Goal: Task Accomplishment & Management: Complete application form

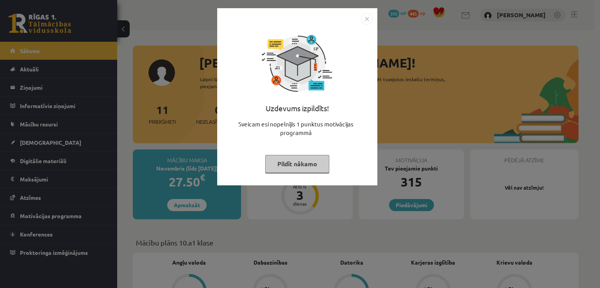
click at [363, 18] on img "Close" at bounding box center [367, 19] width 12 height 12
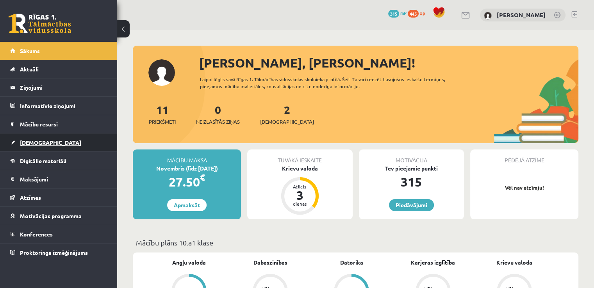
click at [31, 142] on span "[DEMOGRAPHIC_DATA]" at bounding box center [50, 142] width 61 height 7
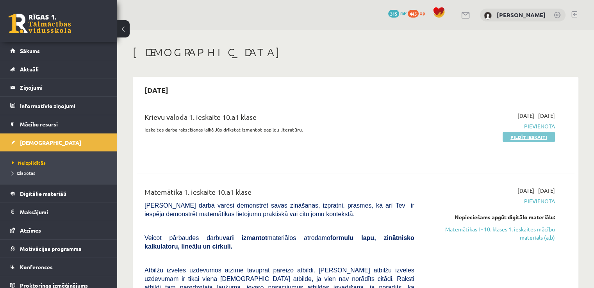
click at [511, 136] on link "Pildīt ieskaiti" at bounding box center [529, 137] width 52 height 10
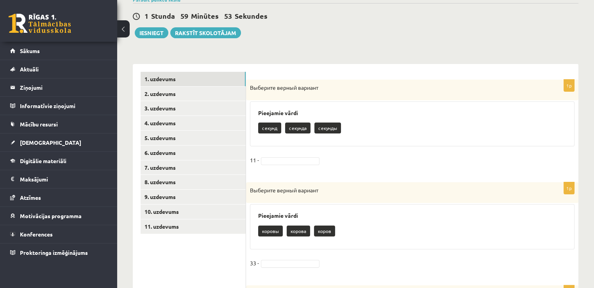
scroll to position [117, 0]
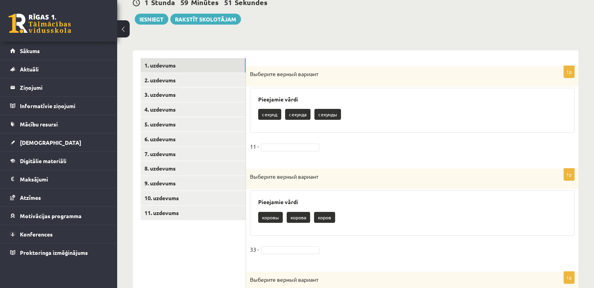
click at [273, 114] on p "секунд" at bounding box center [269, 114] width 23 height 11
drag, startPoint x: 273, startPoint y: 111, endPoint x: 277, endPoint y: 147, distance: 36.2
click at [277, 147] on div "1p Выберите верный вариант Pieejamie vārdi секунд секунда секунды 11 -" at bounding box center [412, 113] width 332 height 95
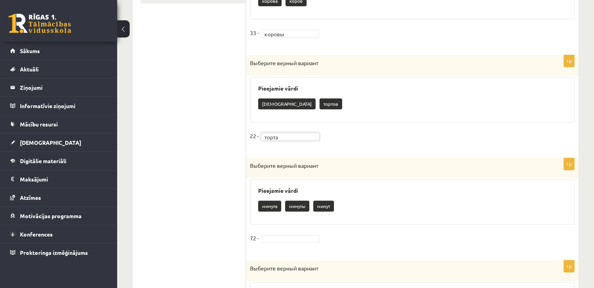
scroll to position [352, 0]
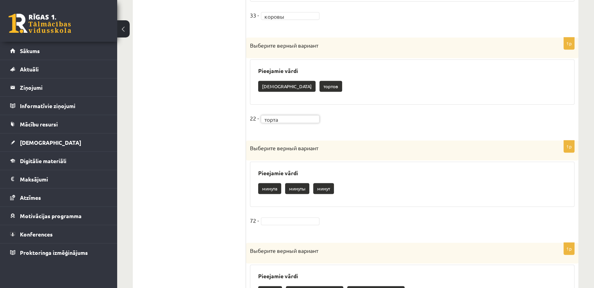
click at [300, 216] on fieldset "72 -" at bounding box center [412, 223] width 325 height 16
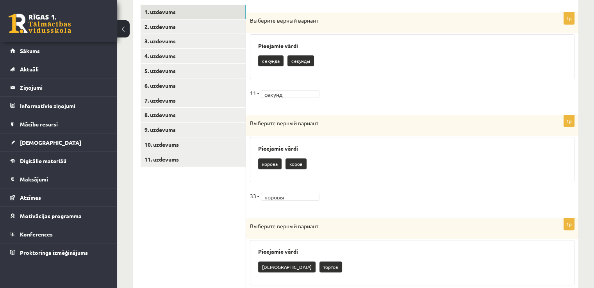
scroll to position [132, 0]
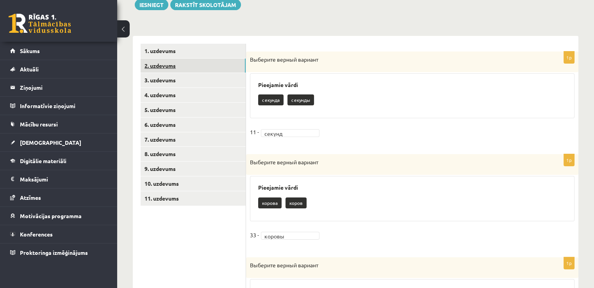
click at [158, 65] on link "2. uzdevums" at bounding box center [193, 66] width 105 height 14
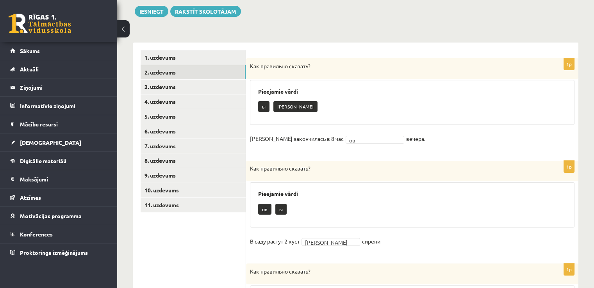
scroll to position [73, 0]
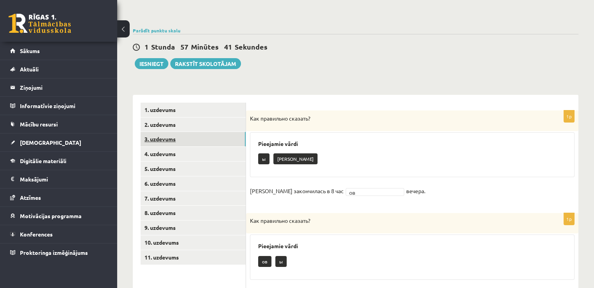
click at [167, 139] on link "3. uzdevums" at bounding box center [193, 139] width 105 height 14
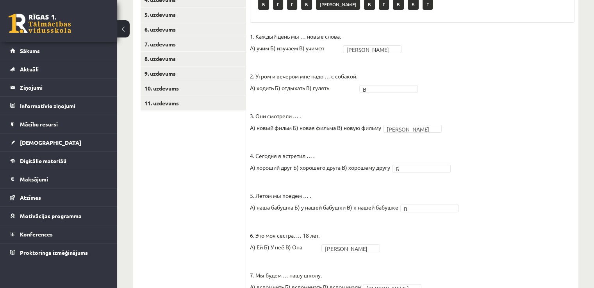
scroll to position [71, 0]
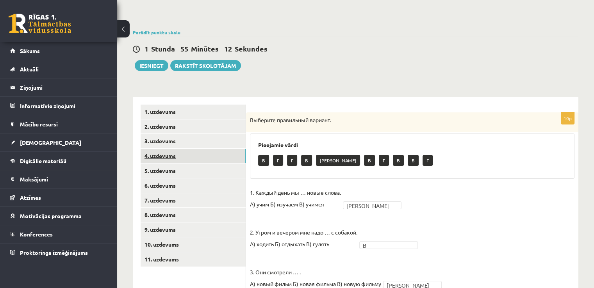
click at [173, 157] on link "4. uzdevums" at bounding box center [193, 156] width 105 height 14
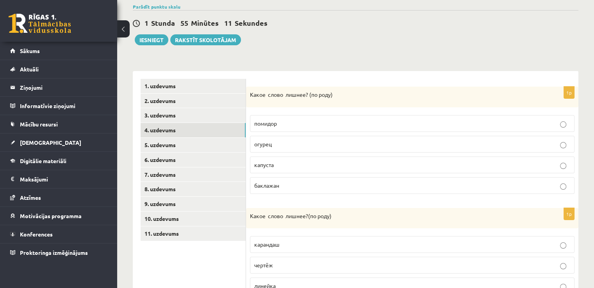
scroll to position [110, 0]
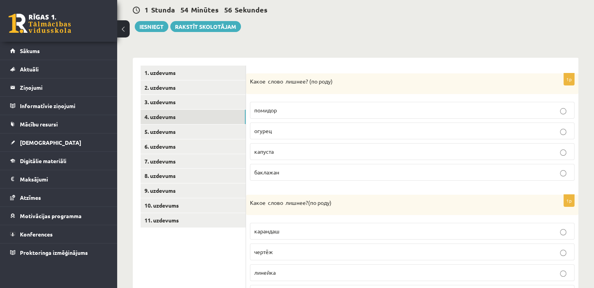
click at [378, 151] on p "капуста" at bounding box center [412, 152] width 316 height 8
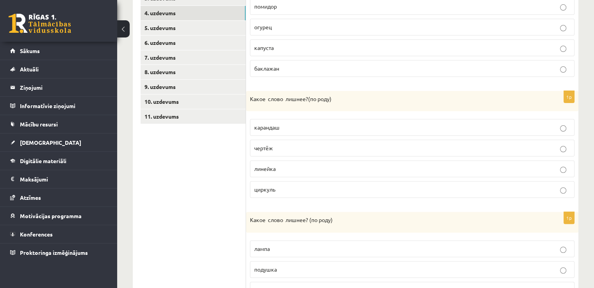
scroll to position [227, 0]
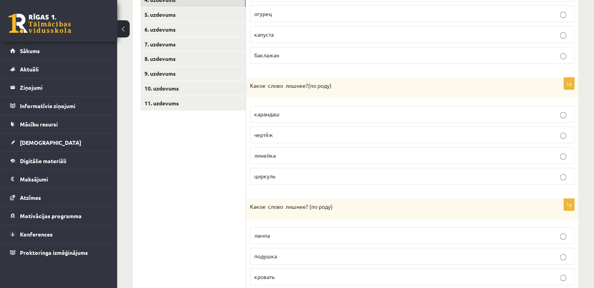
click at [389, 155] on p "линейка" at bounding box center [412, 156] width 316 height 8
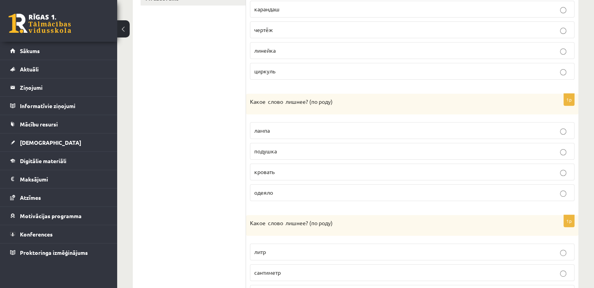
scroll to position [344, 0]
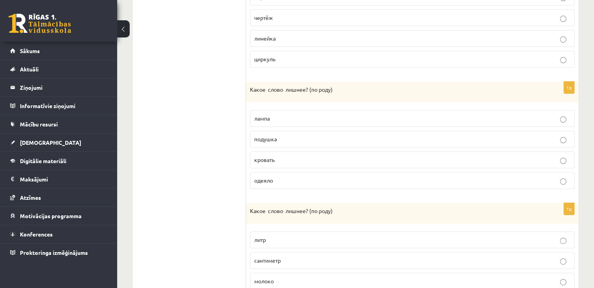
click at [320, 183] on label "одеяло" at bounding box center [412, 180] width 325 height 17
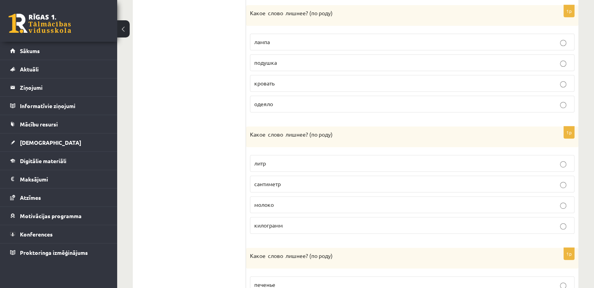
scroll to position [422, 0]
click at [352, 209] on fieldset "литр сантиметр молоко килограмм" at bounding box center [412, 192] width 325 height 85
click at [354, 202] on p "молоко" at bounding box center [412, 203] width 316 height 8
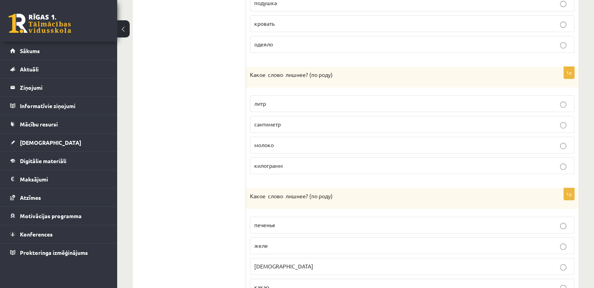
scroll to position [500, 0]
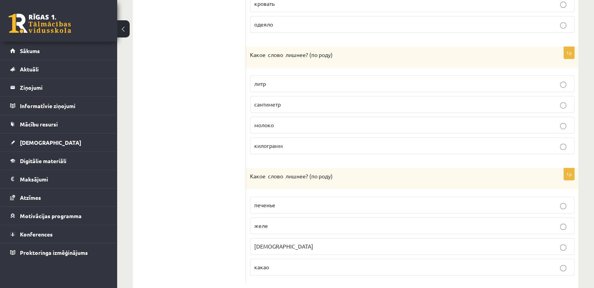
click at [305, 247] on p "конфета" at bounding box center [412, 247] width 316 height 8
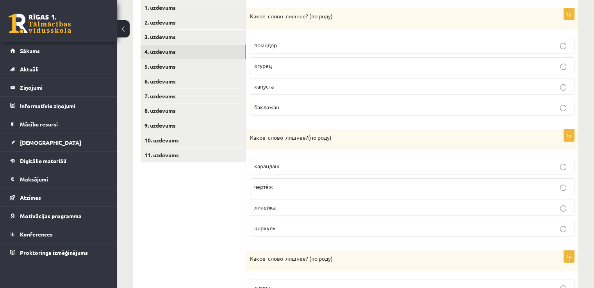
scroll to position [163, 0]
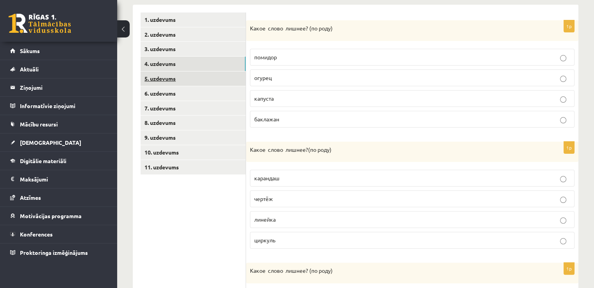
click at [168, 84] on link "5. uzdevums" at bounding box center [193, 78] width 105 height 14
click at [532, 102] on label "зеркало" at bounding box center [412, 97] width 325 height 17
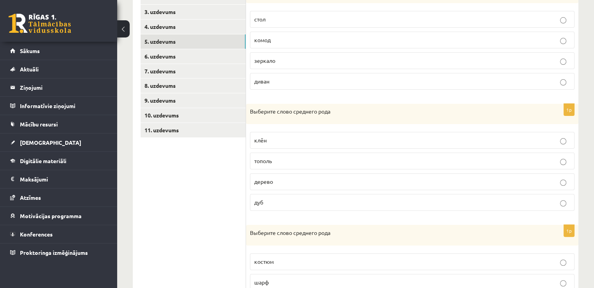
scroll to position [241, 0]
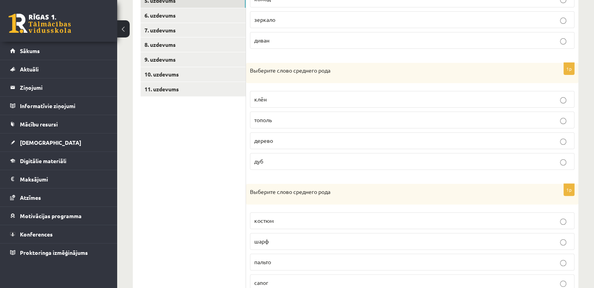
click at [443, 141] on p "дерево" at bounding box center [412, 141] width 316 height 8
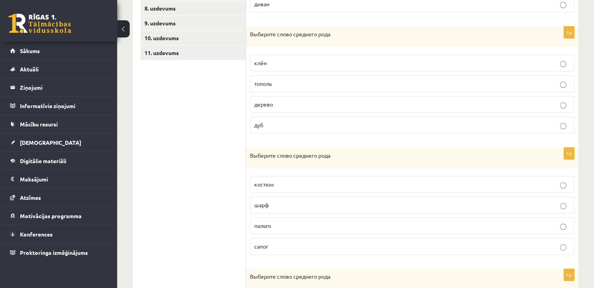
scroll to position [319, 0]
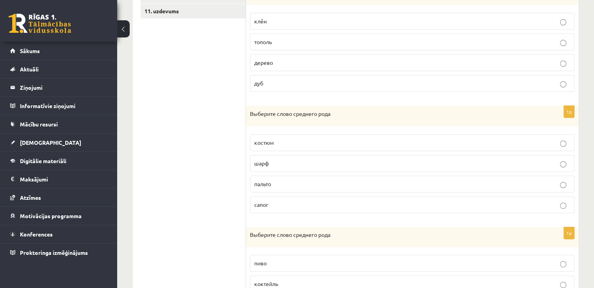
click at [398, 180] on p "пальто" at bounding box center [412, 184] width 316 height 8
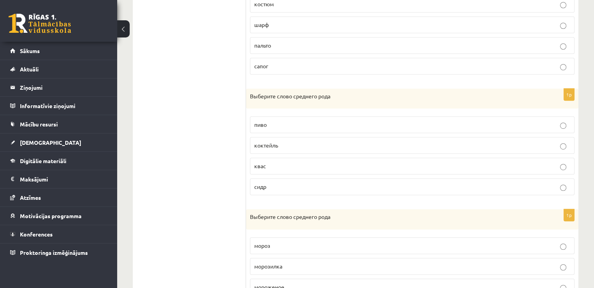
scroll to position [475, 0]
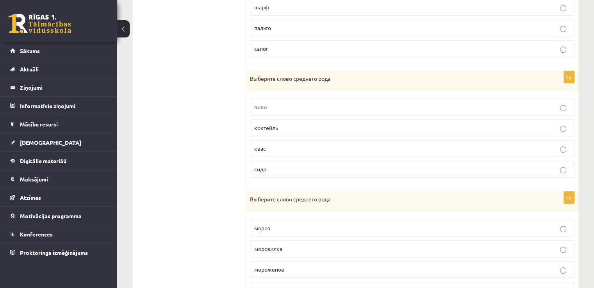
click at [331, 105] on p "пиво" at bounding box center [412, 107] width 316 height 8
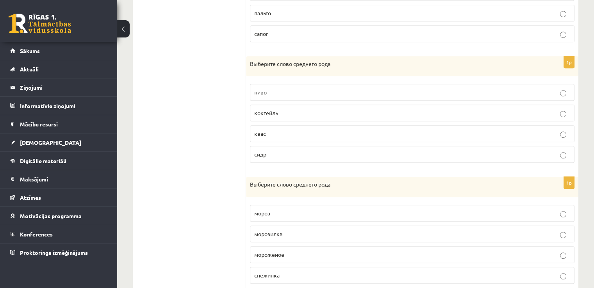
scroll to position [513, 0]
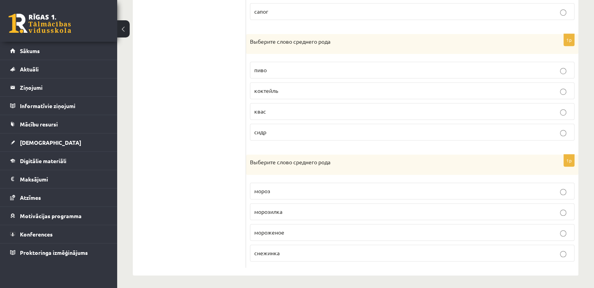
click at [339, 230] on p "мороженое" at bounding box center [412, 233] width 316 height 8
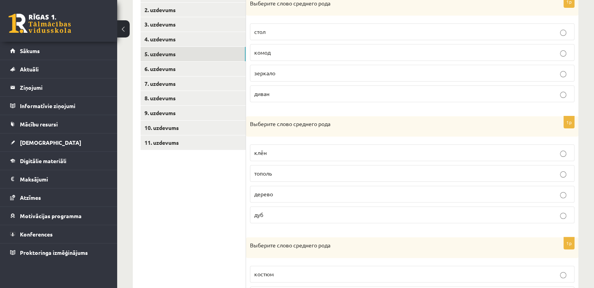
scroll to position [122, 0]
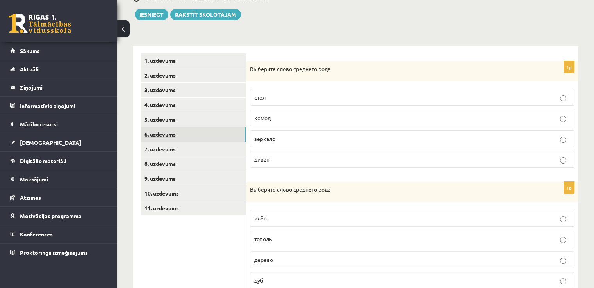
click at [173, 133] on link "6. uzdevums" at bounding box center [193, 134] width 105 height 14
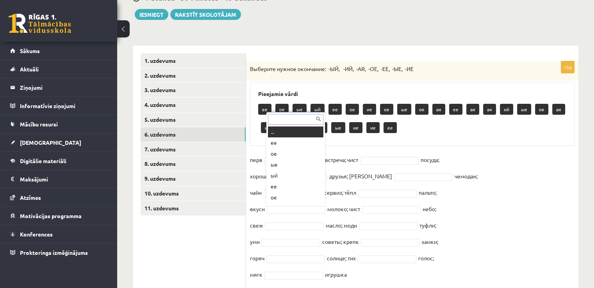
scroll to position [9, 0]
drag, startPoint x: 288, startPoint y: 200, endPoint x: 288, endPoint y: 188, distance: 12.5
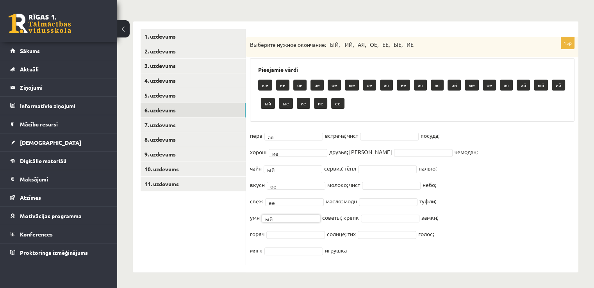
scroll to position [119, 0]
click at [286, 230] on fieldset "перв ая ** встреча; чист посуда; хорош ие ** друзья; дорожн чемодан; чайн ый **…" at bounding box center [412, 195] width 325 height 131
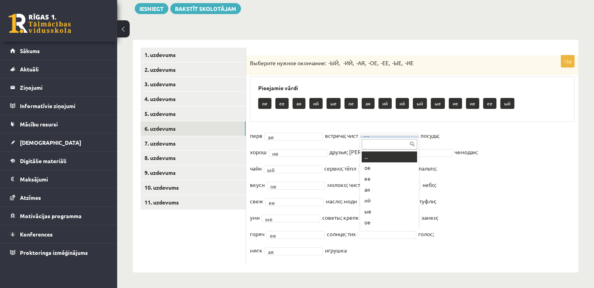
scroll to position [9, 0]
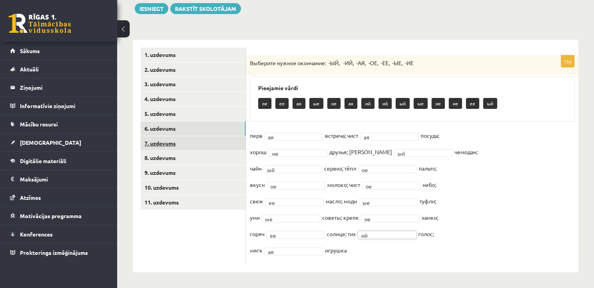
click at [159, 147] on link "7. uzdevums" at bounding box center [193, 143] width 105 height 14
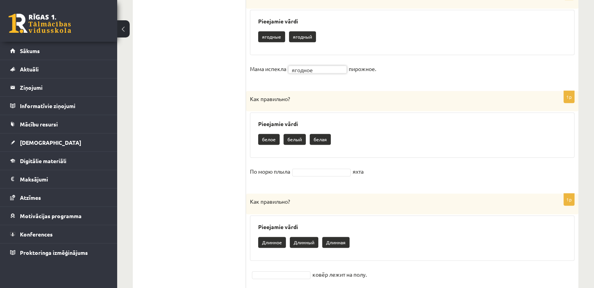
scroll to position [636, 0]
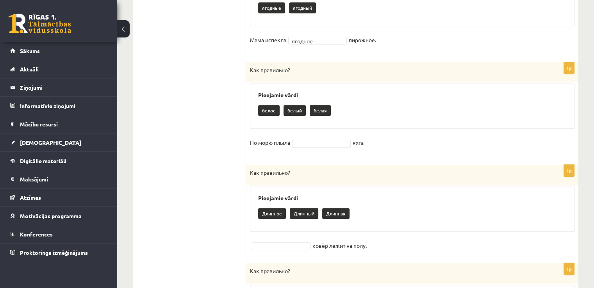
click at [317, 137] on fieldset "По морю плыла яхта" at bounding box center [412, 145] width 325 height 16
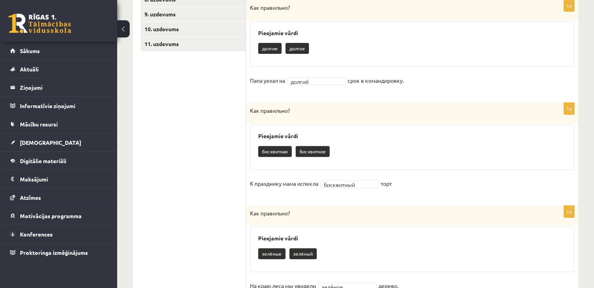
scroll to position [226, 0]
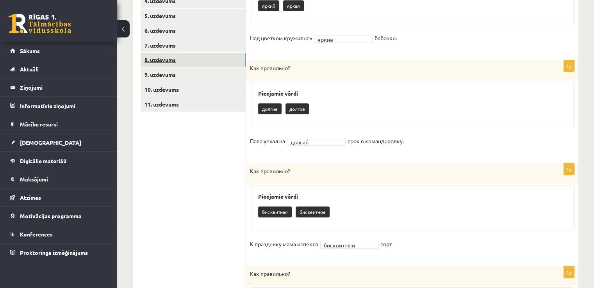
click at [155, 57] on link "8. uzdevums" at bounding box center [193, 60] width 105 height 14
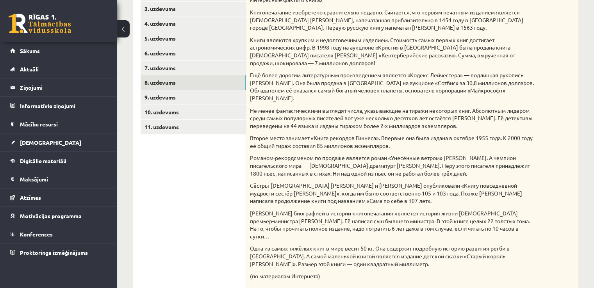
scroll to position [86, 0]
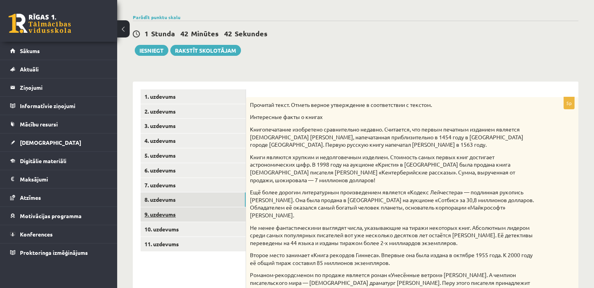
click at [188, 209] on link "9. uzdevums" at bounding box center [193, 214] width 105 height 14
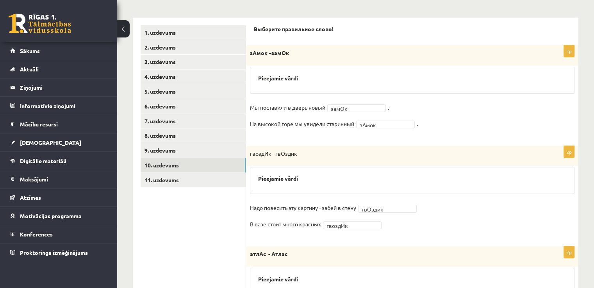
scroll to position [168, 0]
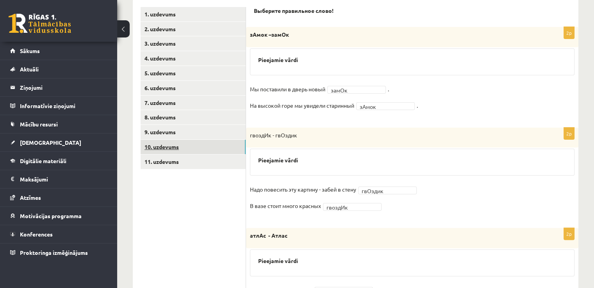
click at [188, 149] on link "10. uzdevums" at bounding box center [193, 147] width 105 height 14
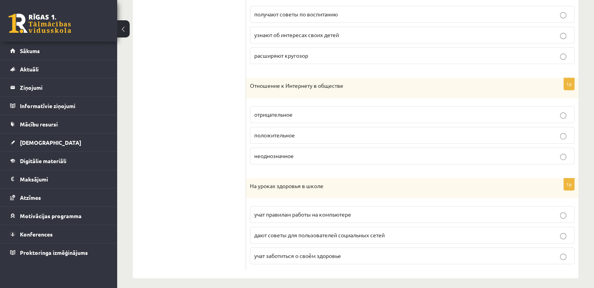
scroll to position [453, 0]
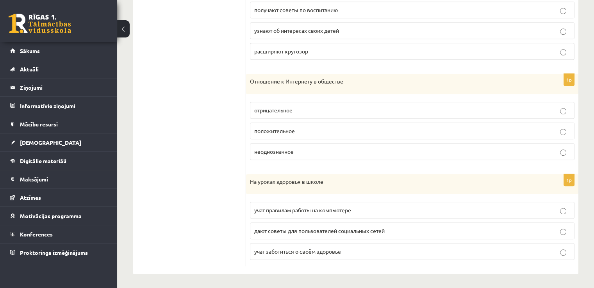
click at [397, 248] on p "учат заботиться о своём здоровье" at bounding box center [412, 252] width 316 height 8
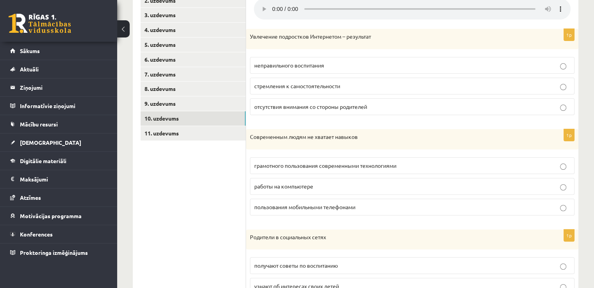
scroll to position [179, 0]
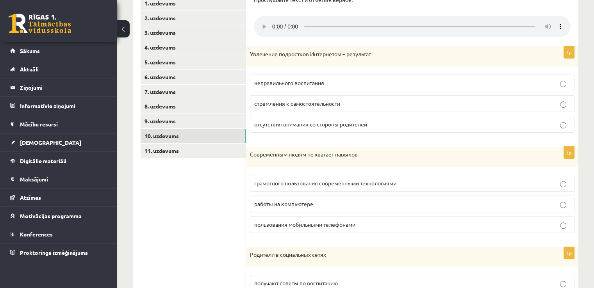
click at [372, 109] on label "стремления к самостоятельности" at bounding box center [412, 103] width 325 height 17
click at [388, 184] on span "грамотного пользования современными технологиями" at bounding box center [325, 183] width 142 height 7
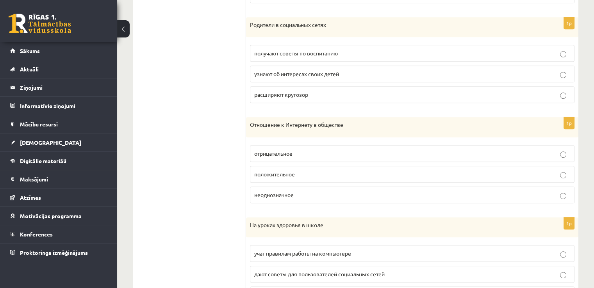
scroll to position [414, 0]
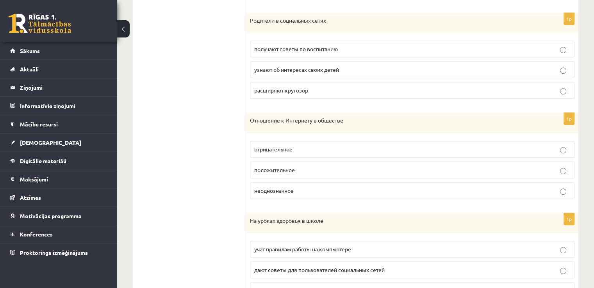
click at [499, 171] on p "положительное" at bounding box center [412, 170] width 316 height 8
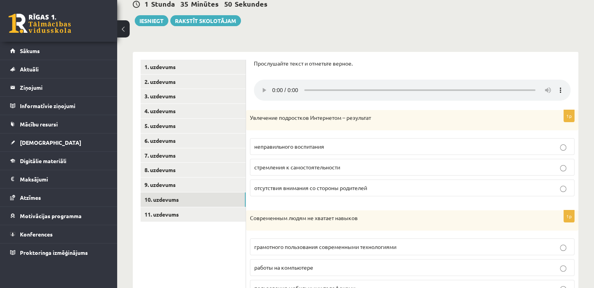
scroll to position [101, 0]
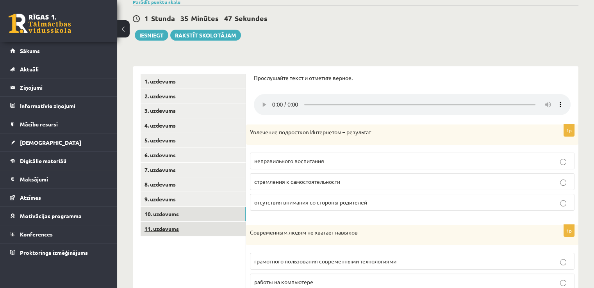
click at [161, 233] on link "11. uzdevums" at bounding box center [193, 229] width 105 height 14
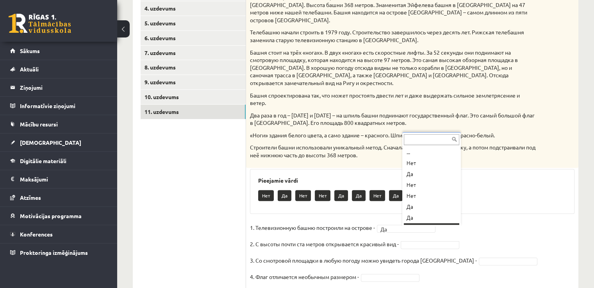
scroll to position [9, 0]
drag, startPoint x: 416, startPoint y: 218, endPoint x: 419, endPoint y: 208, distance: 10.3
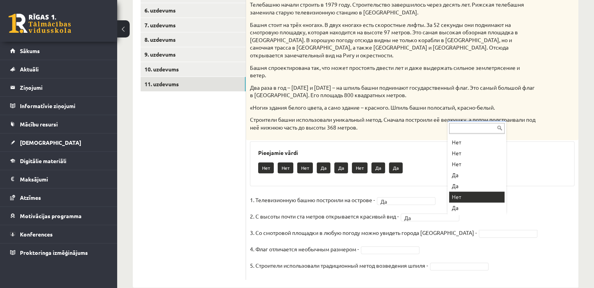
drag, startPoint x: 464, startPoint y: 205, endPoint x: 465, endPoint y: 197, distance: 8.6
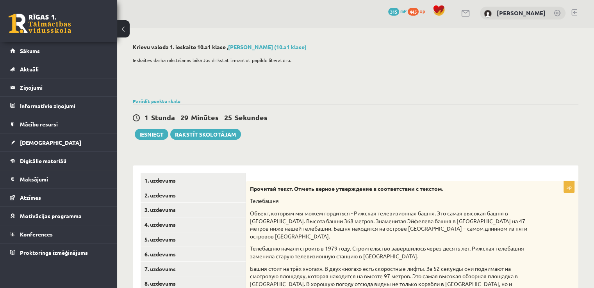
scroll to position [0, 0]
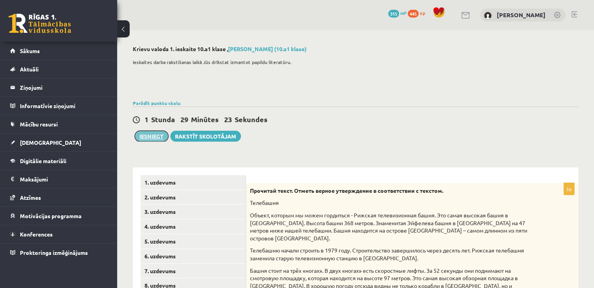
click at [143, 134] on button "Iesniegt" at bounding box center [152, 136] width 34 height 11
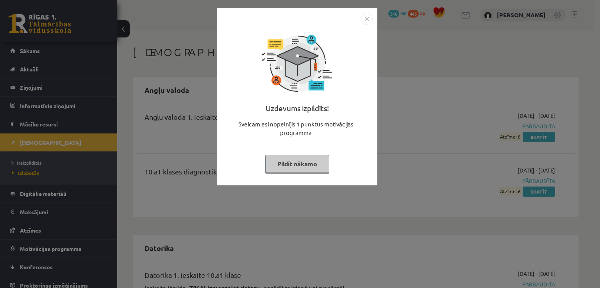
click at [365, 19] on img "Close" at bounding box center [367, 19] width 12 height 12
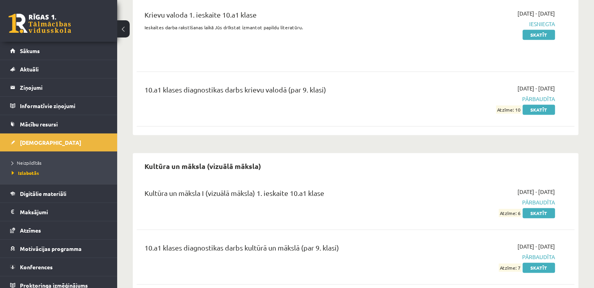
scroll to position [547, 0]
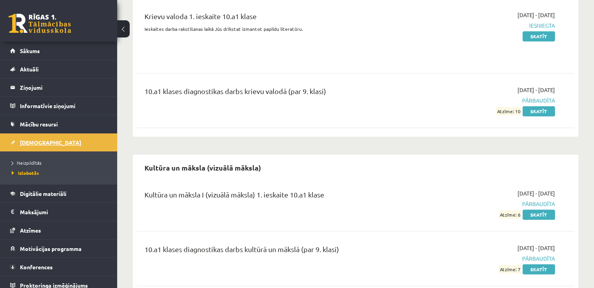
click at [22, 138] on link "[DEMOGRAPHIC_DATA]" at bounding box center [58, 143] width 97 height 18
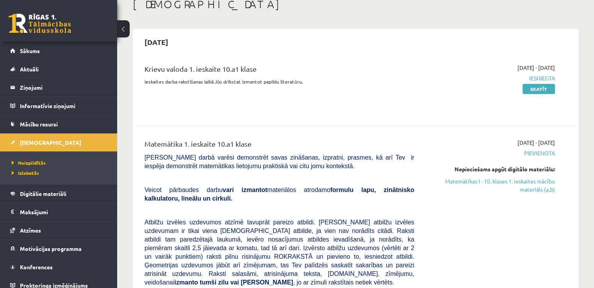
scroll to position [39, 0]
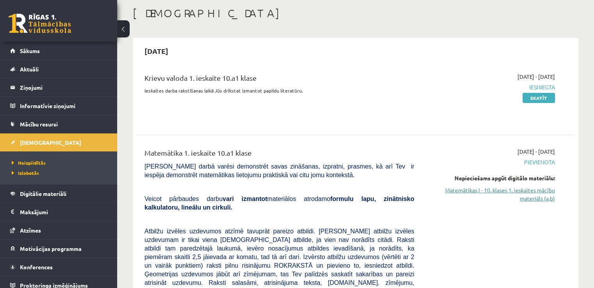
click at [539, 188] on link "Matemātikas I - 10. klases 1. ieskaites mācību materiāls (a,b)" at bounding box center [490, 194] width 129 height 16
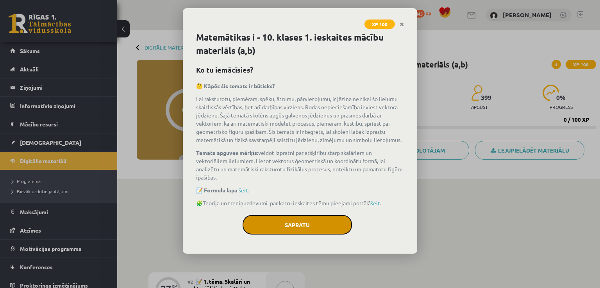
click at [305, 229] on button "Sapratu" at bounding box center [297, 225] width 109 height 20
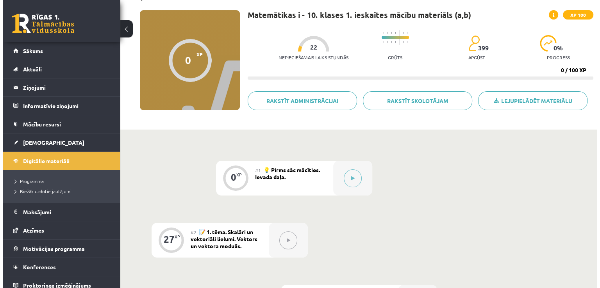
scroll to position [78, 0]
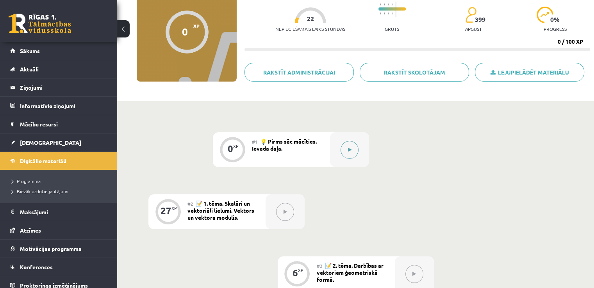
click at [355, 152] on button at bounding box center [350, 150] width 18 height 18
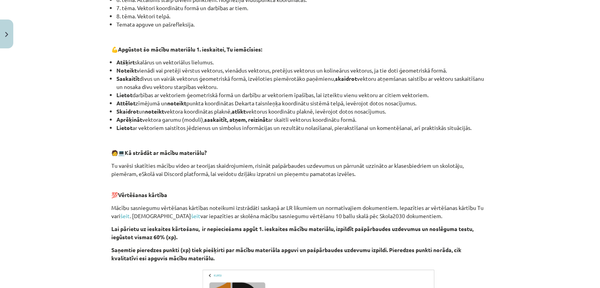
scroll to position [273, 0]
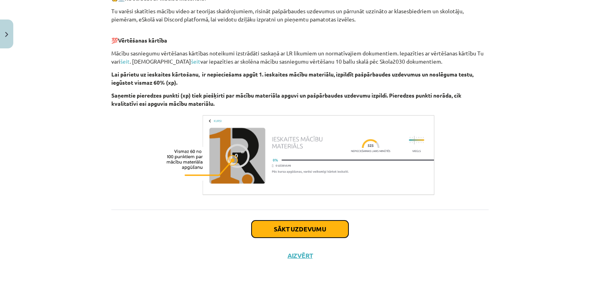
click at [319, 233] on button "Sākt uzdevumu" at bounding box center [300, 229] width 97 height 17
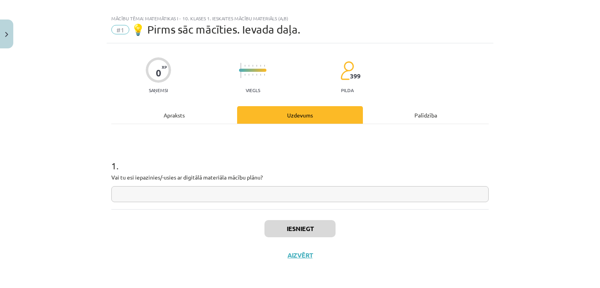
scroll to position [8, 0]
click at [214, 193] on input "text" at bounding box center [299, 195] width 377 height 16
click at [297, 257] on button "Aizvērt" at bounding box center [300, 256] width 30 height 8
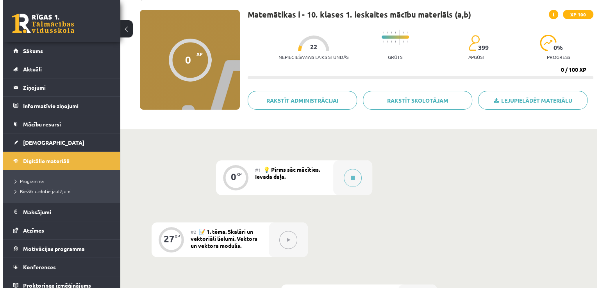
scroll to position [39, 0]
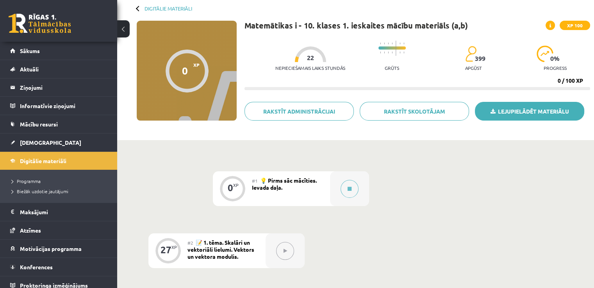
click at [505, 113] on link "Lejupielādēt materiālu" at bounding box center [529, 111] width 109 height 19
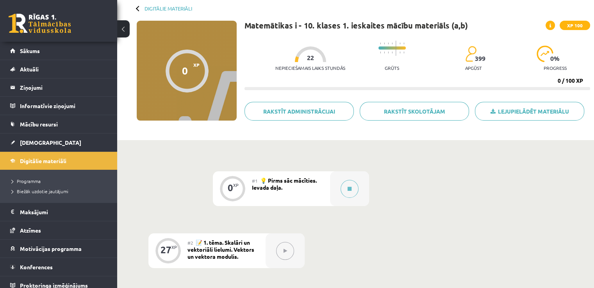
click at [298, 180] on span "💡 Pirms sāc mācīties. Ievada daļa." at bounding box center [284, 184] width 65 height 14
drag, startPoint x: 200, startPoint y: 252, endPoint x: 205, endPoint y: 247, distance: 7.5
click at [200, 252] on span "📝 1. tēma. Skalāri un vektoriāli lielumi. Vektors un vektora modulis." at bounding box center [221, 249] width 67 height 21
drag, startPoint x: 286, startPoint y: 254, endPoint x: 298, endPoint y: 235, distance: 22.3
click at [286, 253] on button at bounding box center [285, 251] width 18 height 18
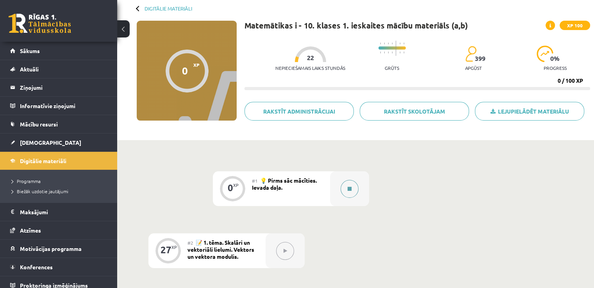
click at [353, 191] on button at bounding box center [350, 189] width 18 height 18
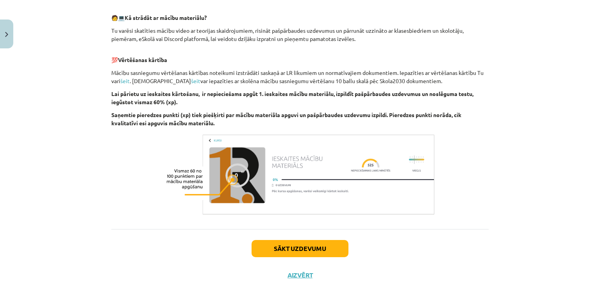
scroll to position [408, 0]
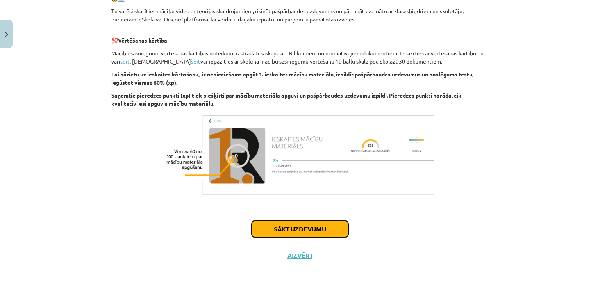
click at [328, 230] on button "Sākt uzdevumu" at bounding box center [300, 229] width 97 height 17
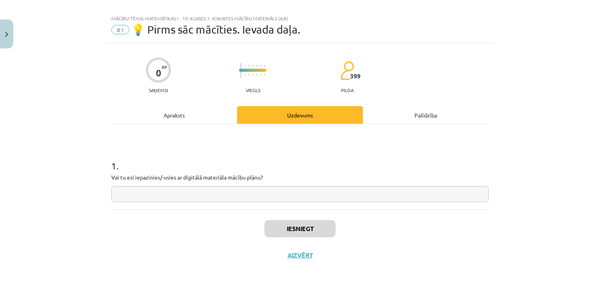
scroll to position [8, 0]
click at [302, 201] on input "text" at bounding box center [299, 195] width 377 height 16
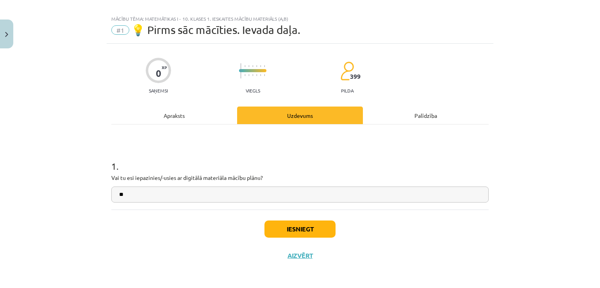
type input "**"
click at [294, 229] on button "Iesniegt" at bounding box center [299, 229] width 71 height 17
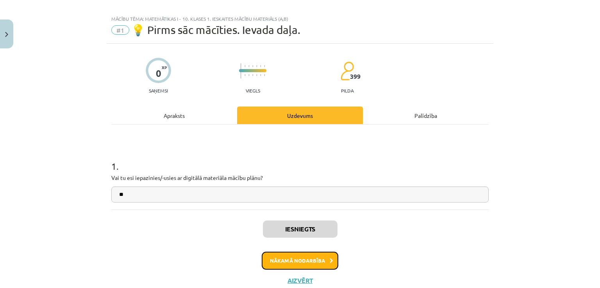
click at [296, 264] on button "Nākamā nodarbība" at bounding box center [300, 261] width 77 height 18
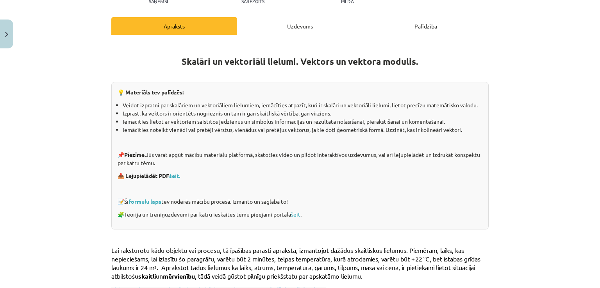
scroll to position [137, 0]
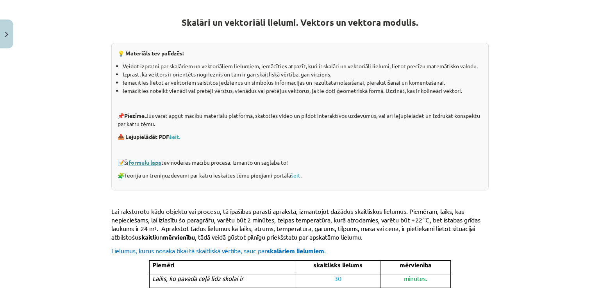
click at [144, 161] on link "formulu lapa" at bounding box center [145, 162] width 33 height 7
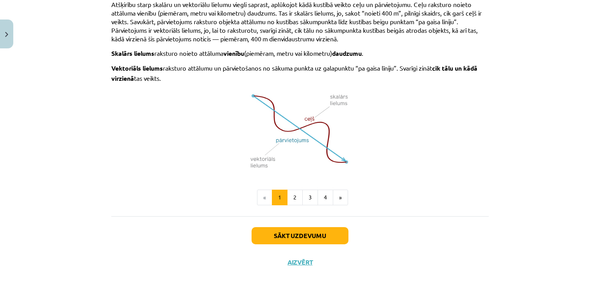
scroll to position [513, 0]
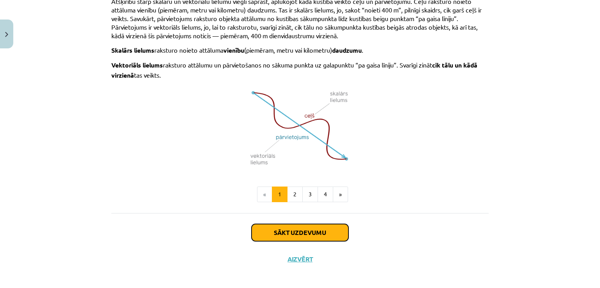
click at [329, 229] on button "Sākt uzdevumu" at bounding box center [300, 232] width 97 height 17
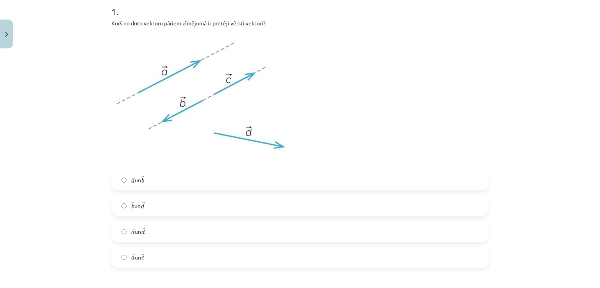
scroll to position [176, 0]
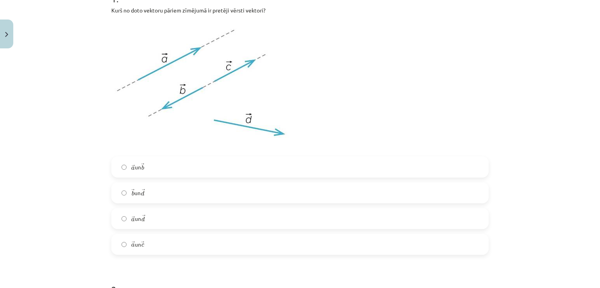
click at [132, 167] on span "→ a a → un → b b →" at bounding box center [137, 167] width 13 height 9
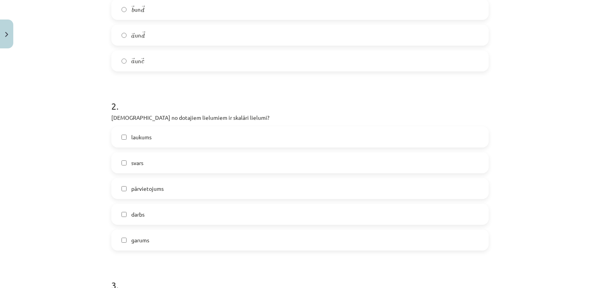
scroll to position [371, 0]
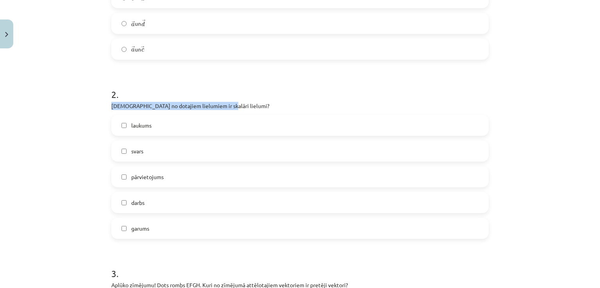
drag, startPoint x: 105, startPoint y: 105, endPoint x: 236, endPoint y: 106, distance: 130.9
click at [96, 117] on div "Mācību tēma: Matemātikas i - 10. klases 1. ieskaites mācību materiāls (a,b) #2 …" at bounding box center [300, 144] width 600 height 288
drag, startPoint x: 109, startPoint y: 103, endPoint x: 182, endPoint y: 243, distance: 157.4
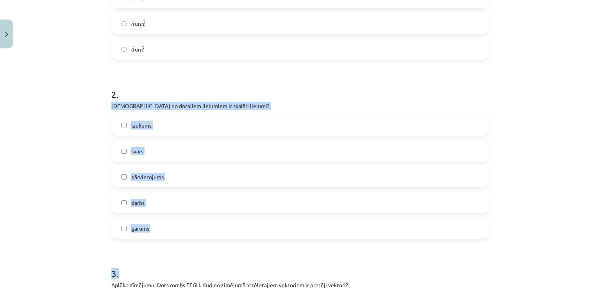
click at [138, 221] on label "garums" at bounding box center [300, 229] width 376 height 20
drag, startPoint x: 107, startPoint y: 106, endPoint x: 180, endPoint y: 234, distance: 146.8
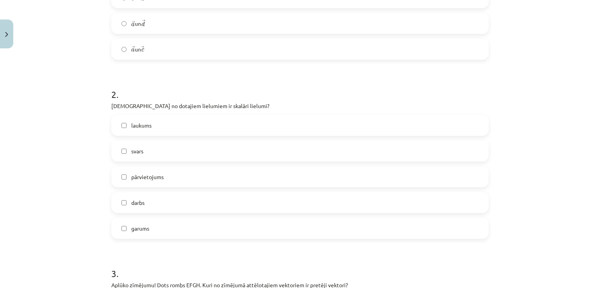
click at [247, 99] on h1 "2 ." at bounding box center [299, 87] width 377 height 24
click at [123, 202] on label "darbs" at bounding box center [300, 203] width 376 height 20
click at [126, 125] on label "laukums" at bounding box center [300, 126] width 376 height 20
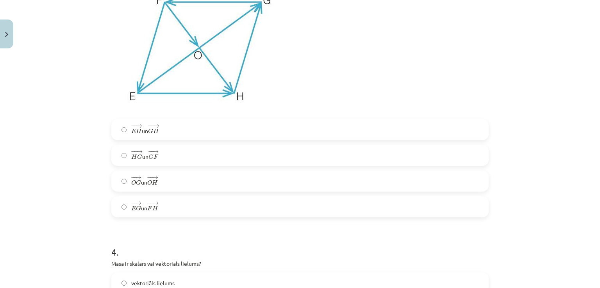
scroll to position [645, 0]
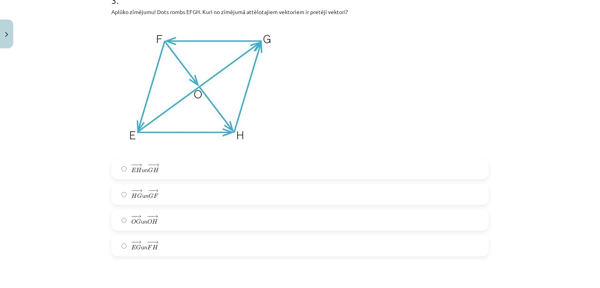
drag, startPoint x: 125, startPoint y: 217, endPoint x: 125, endPoint y: 241, distance: 23.8
click at [125, 217] on label "− − → O G O G → un − − → O H O H →" at bounding box center [300, 221] width 376 height 20
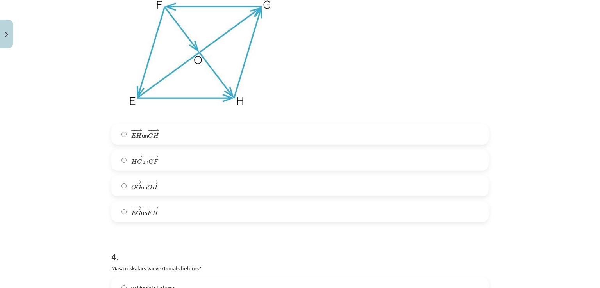
scroll to position [762, 0]
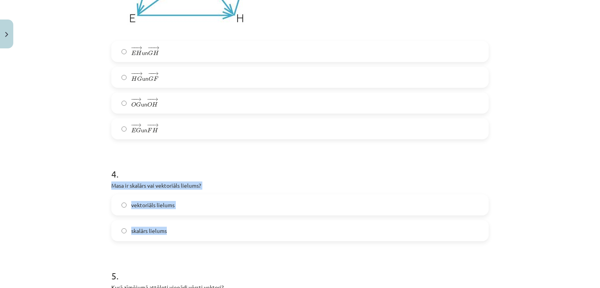
drag, startPoint x: 102, startPoint y: 185, endPoint x: 198, endPoint y: 232, distance: 107.6
click at [198, 232] on div "Mācību tēma: Matemātikas i - 10. klases 1. ieskaites mācību materiāls (a,b) #2 …" at bounding box center [300, 144] width 600 height 288
copy div "Masa ir skalārs vai vektoriāls lielums? vektoriāls lielums skalārs lielums"
click at [116, 231] on label "skalārs lielums" at bounding box center [300, 231] width 376 height 20
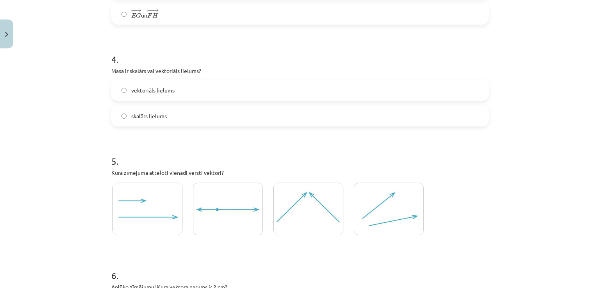
scroll to position [957, 0]
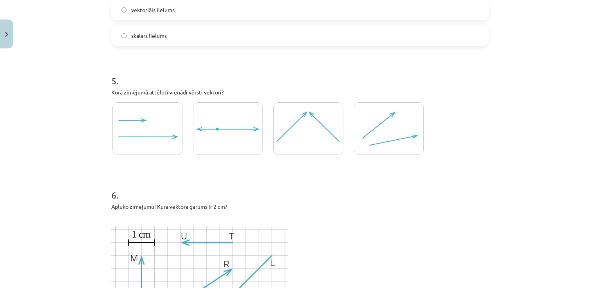
drag, startPoint x: 165, startPoint y: 135, endPoint x: 169, endPoint y: 158, distance: 23.4
click at [165, 136] on img at bounding box center [148, 128] width 70 height 53
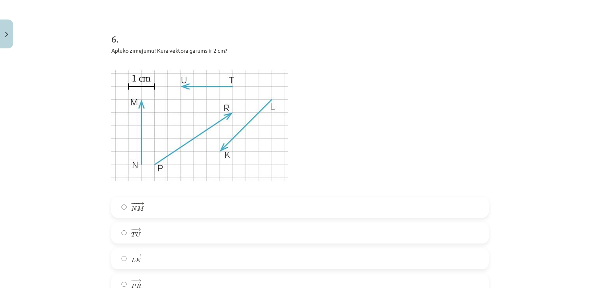
scroll to position [996, 0]
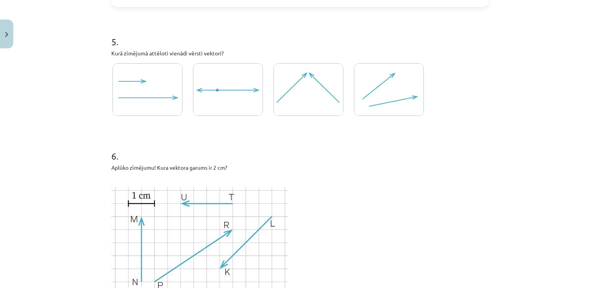
click at [312, 175] on div "Aplūko zīmējumu! Kura vektora garums ir 2 cm?" at bounding box center [299, 237] width 377 height 146
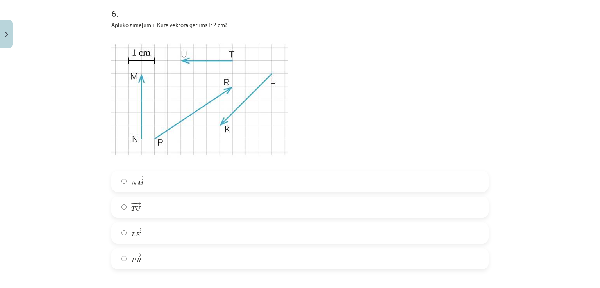
scroll to position [1153, 0]
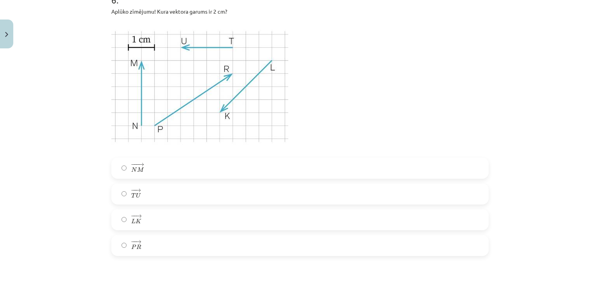
click at [123, 194] on label "− − → T U T U →" at bounding box center [300, 194] width 376 height 20
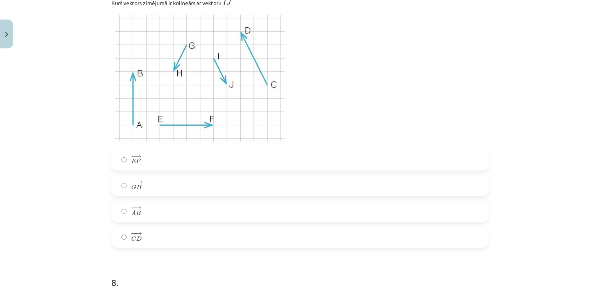
scroll to position [1465, 0]
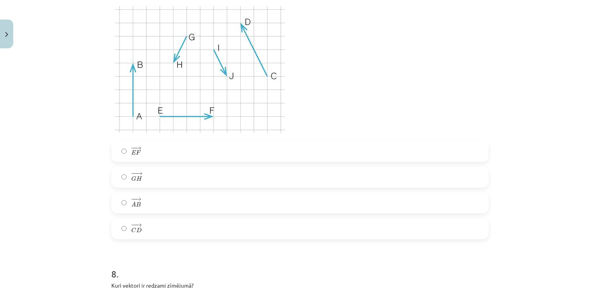
click at [132, 173] on span "−" at bounding box center [133, 174] width 5 height 4
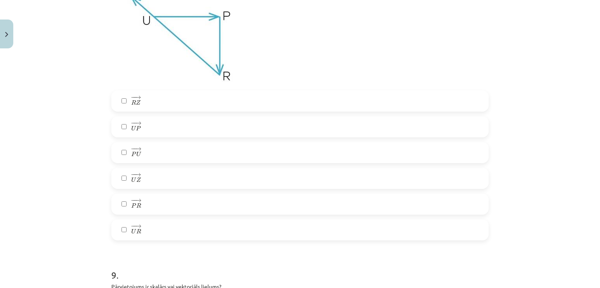
scroll to position [1739, 0]
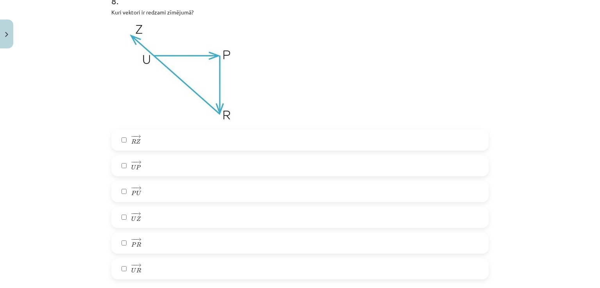
click at [136, 142] on span "Z" at bounding box center [138, 141] width 5 height 5
click at [143, 166] on label "− − → U P U P →" at bounding box center [300, 166] width 376 height 20
click at [160, 244] on label "− − → P R P R →" at bounding box center [300, 244] width 376 height 20
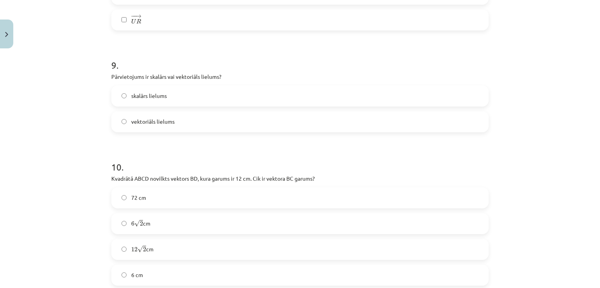
scroll to position [2012, 0]
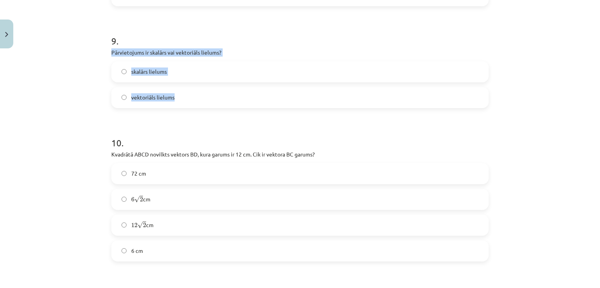
drag, startPoint x: 109, startPoint y: 52, endPoint x: 185, endPoint y: 98, distance: 88.5
click at [185, 98] on div "9 . Pārvietojums ir skalārs vai vektoriāls lielums? skalārs lielums vektoriāls …" at bounding box center [299, 65] width 377 height 86
copy div "Pārvietojums ir skalārs vai vektoriāls lielums? skalārs lielums vektoriāls liel…"
click at [147, 98] on span "vektoriāls lielums" at bounding box center [152, 97] width 43 height 8
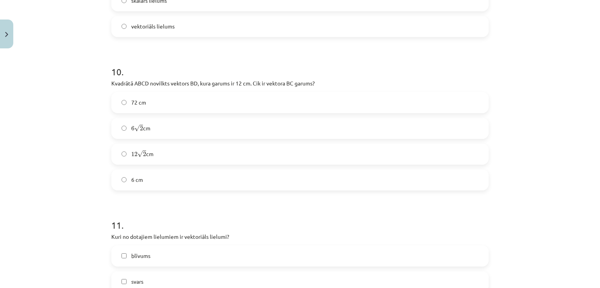
scroll to position [2090, 0]
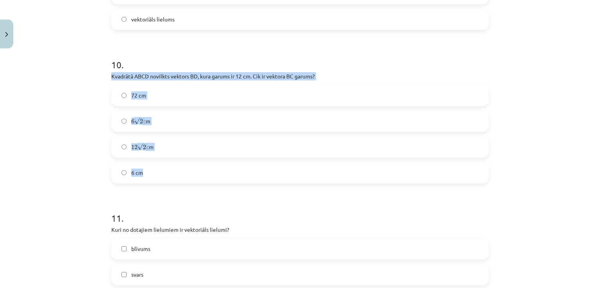
drag, startPoint x: 109, startPoint y: 76, endPoint x: 197, endPoint y: 168, distance: 126.8
click at [197, 168] on div "10 . Kvadrātā ABCD novilkts vektors ﻿BD﻿, kura garums ir 12 cm. Cik ir vektora …" at bounding box center [299, 115] width 377 height 138
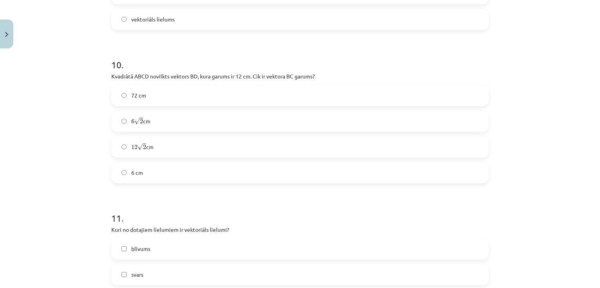
click at [292, 213] on h1 "11 ." at bounding box center [299, 211] width 377 height 24
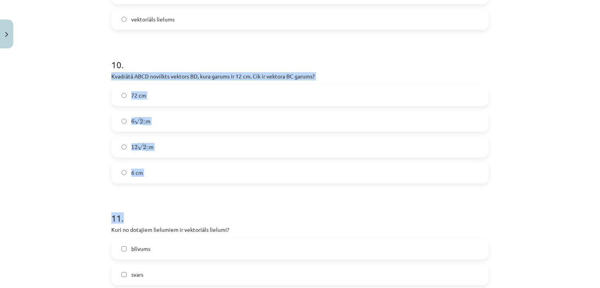
drag, startPoint x: 106, startPoint y: 76, endPoint x: 179, endPoint y: 186, distance: 132.3
drag, startPoint x: 89, startPoint y: 173, endPoint x: 117, endPoint y: 105, distance: 73.8
click at [89, 172] on div "Mācību tēma: Matemātikas i - 10. klases 1. ieskaites mācību materiāls (a,b) #2 …" at bounding box center [300, 144] width 600 height 288
click at [95, 73] on div "Mācību tēma: Matemātikas i - 10. klases 1. ieskaites mācību materiāls (a,b) #2 …" at bounding box center [300, 144] width 600 height 288
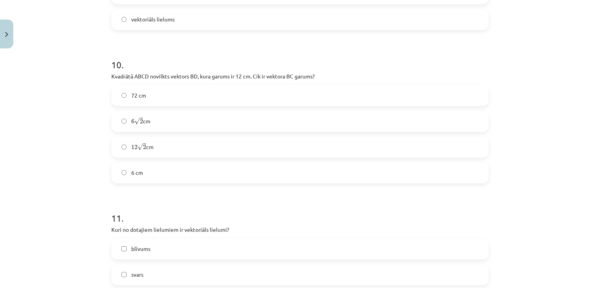
click at [100, 74] on div "Mācību tēma: Matemātikas i - 10. klases 1. ieskaites mācību materiāls (a,b) #2 …" at bounding box center [300, 144] width 600 height 288
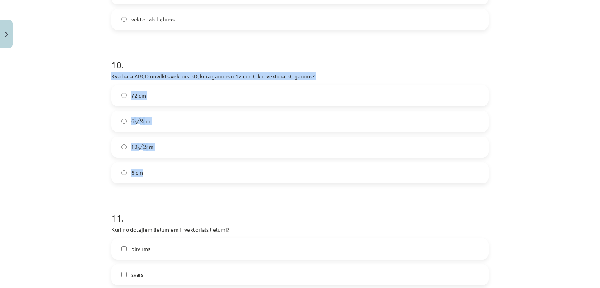
drag, startPoint x: 109, startPoint y: 75, endPoint x: 186, endPoint y: 170, distance: 121.4
click at [186, 170] on div "10 . Kvadrātā ABCD novilkts vektors ﻿BD﻿, kura garums ir 12 cm. Cik ir vektora …" at bounding box center [299, 115] width 377 height 138
copy div "Kvadrātā ABCD novilkts vektors ﻿BD﻿, kura garums ir 12 cm. Cik ir vektora ﻿BC g…"
click at [125, 122] on label "6 √ 2 6 2 cm" at bounding box center [300, 122] width 376 height 20
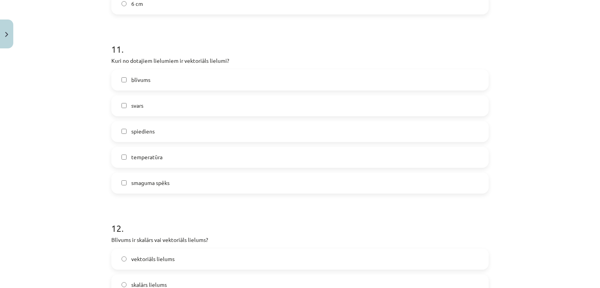
scroll to position [2246, 0]
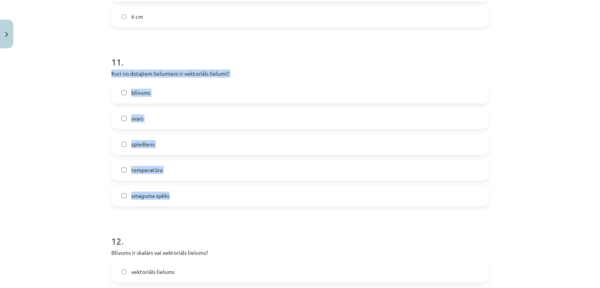
drag, startPoint x: 109, startPoint y: 71, endPoint x: 193, endPoint y: 189, distance: 144.6
click at [193, 189] on div "11 . Kuri no dotajiem lielumiem ir vektoriāls lielumi? blīvums svars spiediens …" at bounding box center [299, 125] width 377 height 164
click at [74, 198] on div "Mācību tēma: Matemātikas i - 10. klases 1. ieskaites mācību materiāls (a,b) #2 …" at bounding box center [300, 144] width 600 height 288
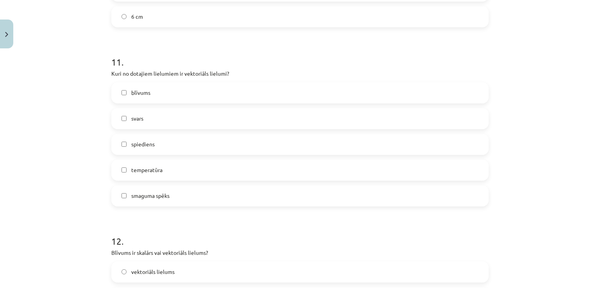
drag, startPoint x: 131, startPoint y: 119, endPoint x: 124, endPoint y: 183, distance: 64.5
click at [131, 122] on span "svars" at bounding box center [137, 118] width 12 height 8
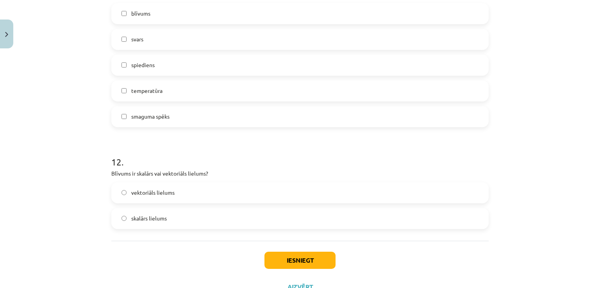
scroll to position [2357, 0]
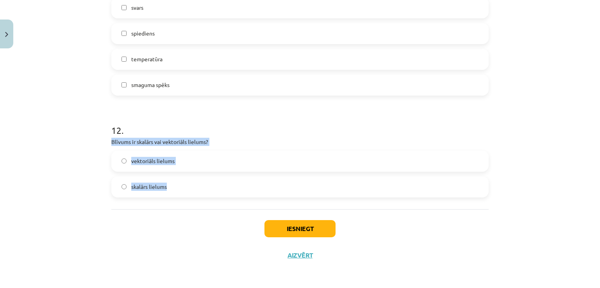
drag, startPoint x: 108, startPoint y: 144, endPoint x: 168, endPoint y: 198, distance: 80.8
copy div "Blīvums ir skalārs vai vektoriāls lielums? vektoriāls lielums skalārs lielums"
click at [136, 191] on span "skalārs lielums" at bounding box center [149, 187] width 36 height 8
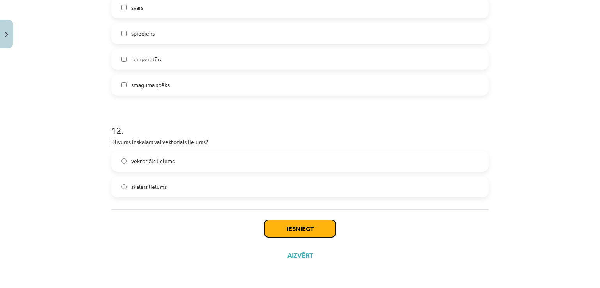
click at [295, 229] on button "Iesniegt" at bounding box center [299, 228] width 71 height 17
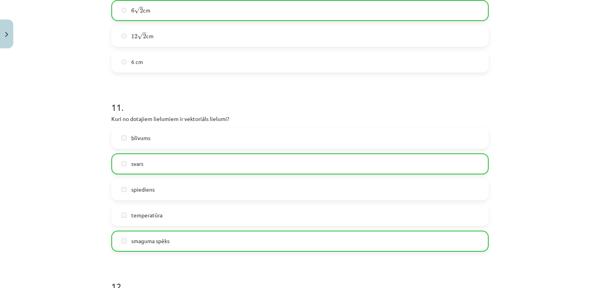
scroll to position [2382, 0]
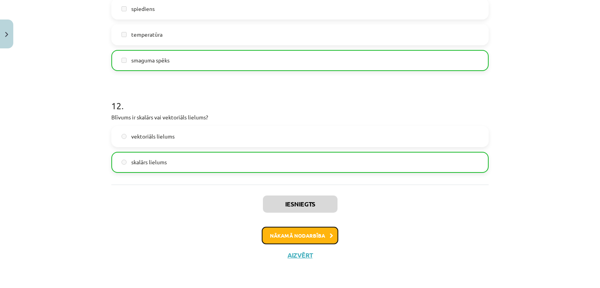
click at [320, 230] on button "Nākamā nodarbība" at bounding box center [300, 236] width 77 height 18
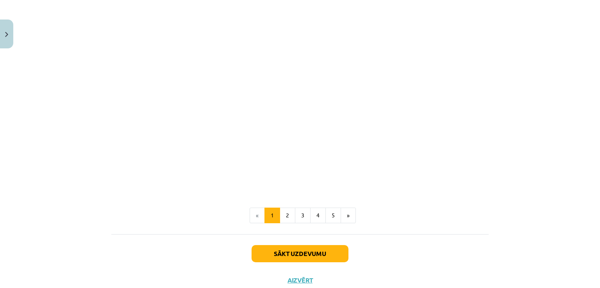
scroll to position [1196, 0]
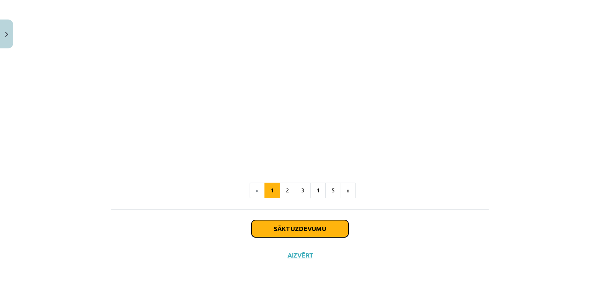
click at [308, 228] on button "Sākt uzdevumu" at bounding box center [300, 228] width 97 height 17
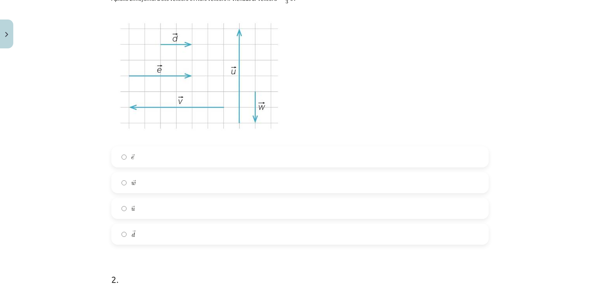
scroll to position [176, 0]
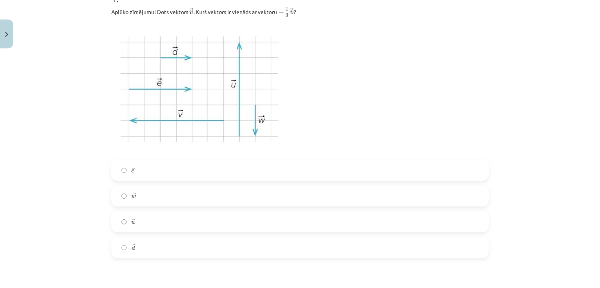
click at [147, 247] on label "→ d d →" at bounding box center [300, 248] width 376 height 20
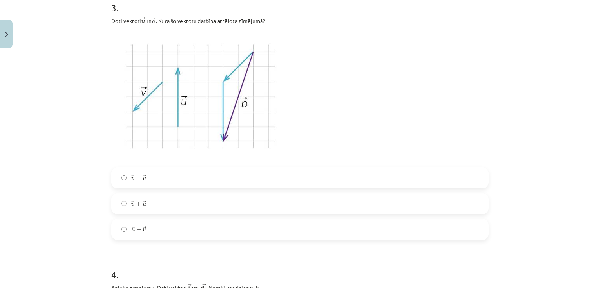
scroll to position [801, 0]
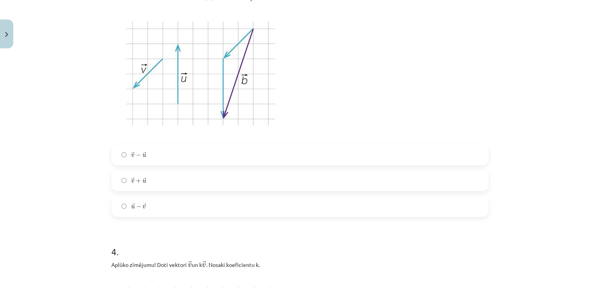
click at [136, 181] on span "+" at bounding box center [138, 181] width 5 height 5
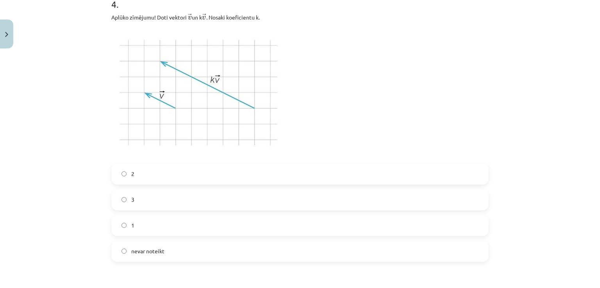
scroll to position [1035, 0]
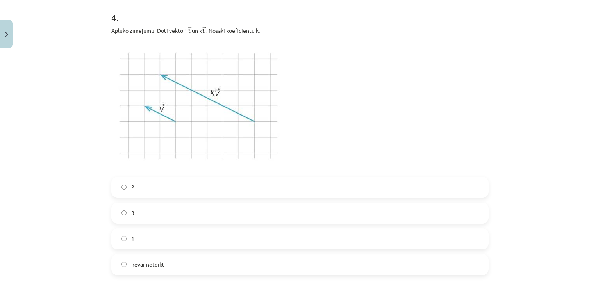
click at [136, 191] on label "2" at bounding box center [300, 188] width 376 height 20
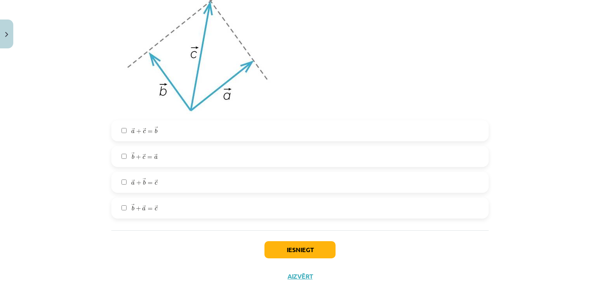
scroll to position [1364, 0]
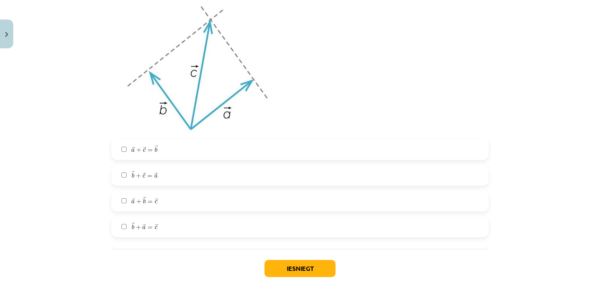
click at [142, 229] on span "a" at bounding box center [144, 228] width 4 height 4
click at [314, 264] on button "Iesniegt" at bounding box center [299, 268] width 71 height 17
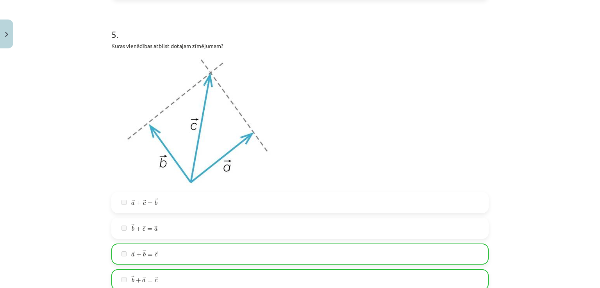
scroll to position [1428, 0]
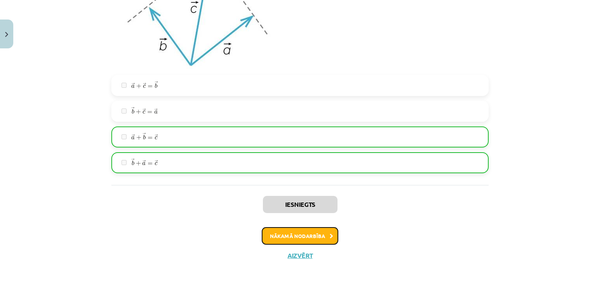
click at [325, 234] on button "Nākamā nodarbība" at bounding box center [300, 236] width 77 height 18
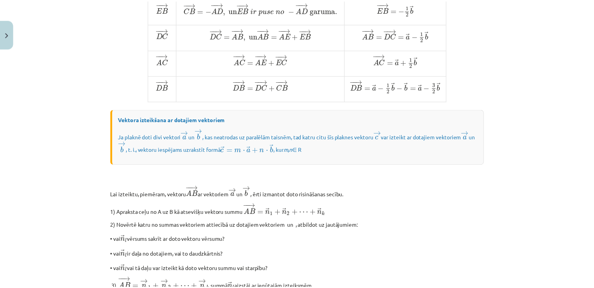
scroll to position [648, 0]
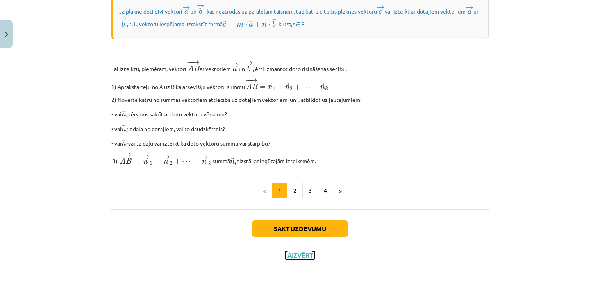
click at [307, 256] on button "Aizvērt" at bounding box center [300, 256] width 30 height 8
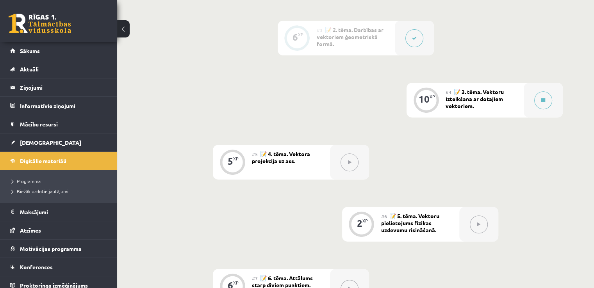
scroll to position [158, 0]
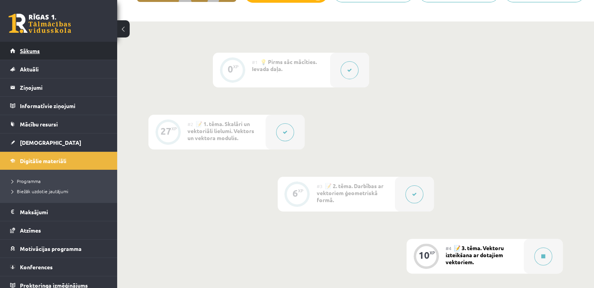
click at [31, 51] on span "Sākums" at bounding box center [30, 50] width 20 height 7
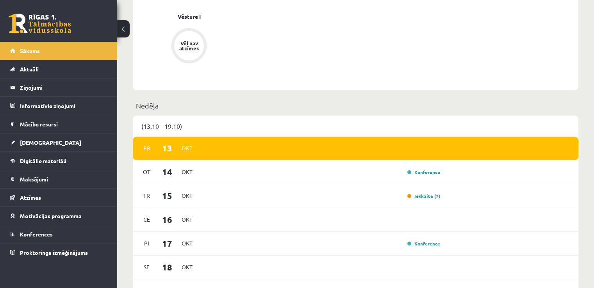
scroll to position [469, 0]
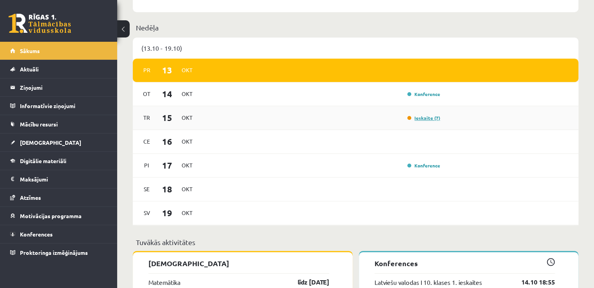
click at [428, 118] on link "Ieskaite (7)" at bounding box center [423, 118] width 33 height 6
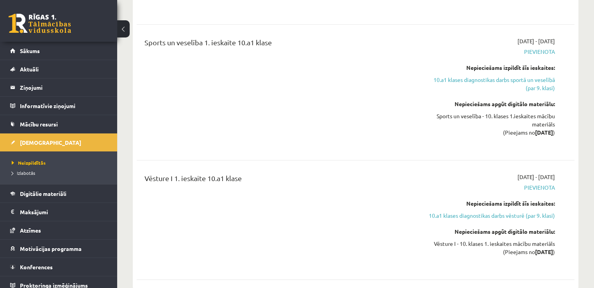
scroll to position [820, 0]
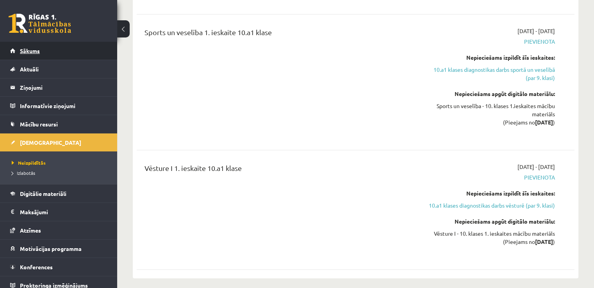
click at [39, 51] on span "Sākums" at bounding box center [30, 50] width 20 height 7
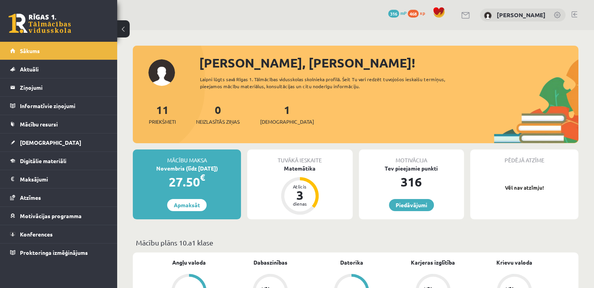
click at [574, 14] on link at bounding box center [575, 14] width 6 height 6
